Goal: Task Accomplishment & Management: Manage account settings

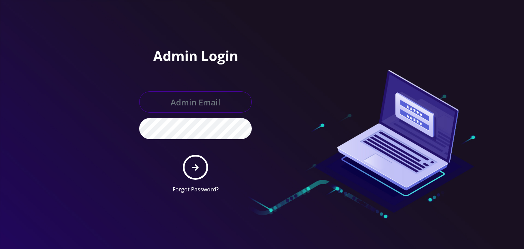
type input "[PERSON_NAME][EMAIL_ADDRESS][DOMAIN_NAME]"
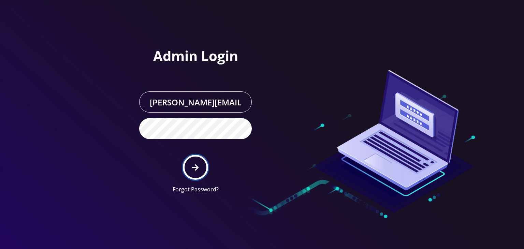
click at [198, 164] on icon "submit" at bounding box center [195, 168] width 6 height 8
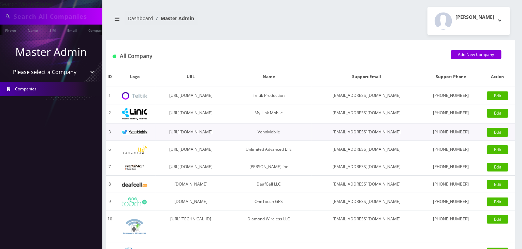
type input "shuron"
click at [55, 73] on select "Please select a Company Teltik Production My Link Mobile VennMobile Unlimited A…" at bounding box center [51, 72] width 87 height 13
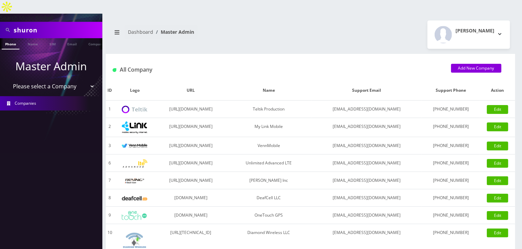
select select "13"
click at [8, 80] on select "Please select a Company Teltik Production My Link Mobile VennMobile Unlimited A…" at bounding box center [51, 86] width 87 height 13
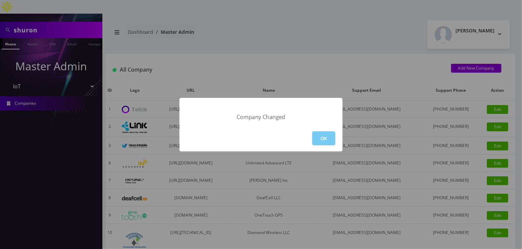
click at [319, 137] on button "OK" at bounding box center [323, 138] width 23 height 14
